Goal: Information Seeking & Learning: Find specific fact

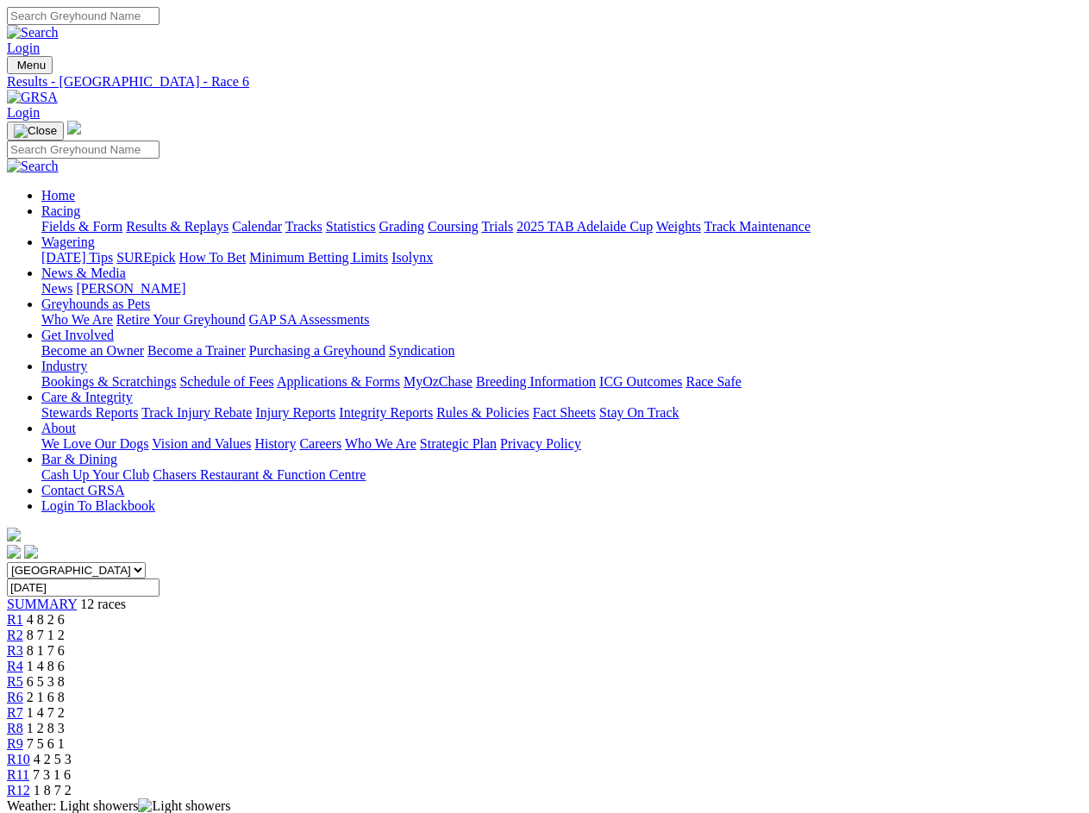
click at [117, 597] on div "SUMMARY 12 races" at bounding box center [544, 605] width 1075 height 16
click at [205, 612] on div "R1 4 8 2 6" at bounding box center [544, 620] width 1075 height 16
click at [277, 628] on div "R2 8 7 1 2" at bounding box center [544, 636] width 1075 height 16
click at [347, 643] on div "R3 8 1 7 6" at bounding box center [544, 651] width 1075 height 16
click at [418, 659] on div "R4 1 4 8 6" at bounding box center [544, 667] width 1075 height 16
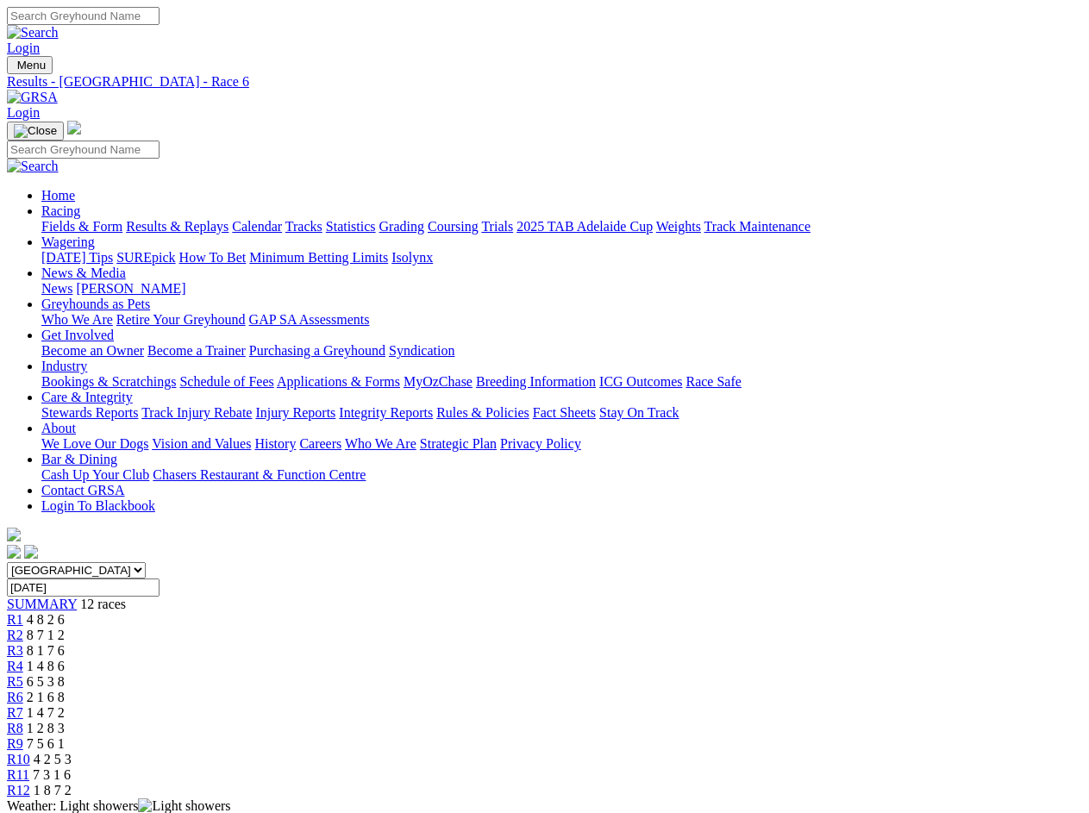
click at [490, 674] on div "R5 6 5 3 8" at bounding box center [544, 682] width 1075 height 16
click at [563, 690] on div "R6 2 1 6 8" at bounding box center [544, 698] width 1075 height 16
click at [635, 705] on div "R7 1 4 7 2" at bounding box center [544, 713] width 1075 height 16
click at [704, 721] on div "R8 1 2 8 3" at bounding box center [544, 729] width 1075 height 16
click at [775, 736] on div "R9 7 5 6 1" at bounding box center [544, 744] width 1075 height 16
